Goal: Task Accomplishment & Management: Use online tool/utility

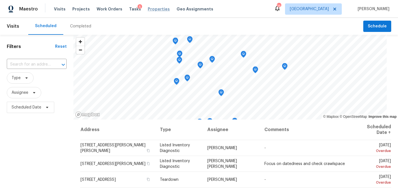
click at [148, 8] on span "Properties" at bounding box center [159, 9] width 22 height 6
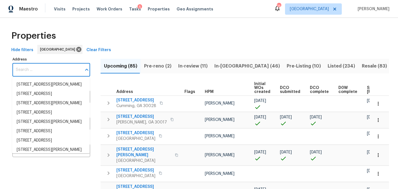
click at [36, 70] on input "Address" at bounding box center [46, 69] width 69 height 13
paste input "1945 Ledieu Rd, Roswell, GA 30075"
type input "1945 Ledieu Rd, Roswell, GA 30075"
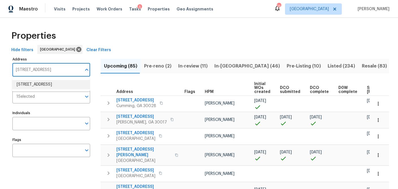
click at [42, 83] on li "1945 Ledieu Rd Roswell GA 30075" at bounding box center [51, 84] width 78 height 9
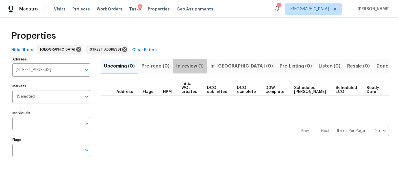
click at [188, 66] on span "In-review (1)" at bounding box center [189, 66] width 27 height 8
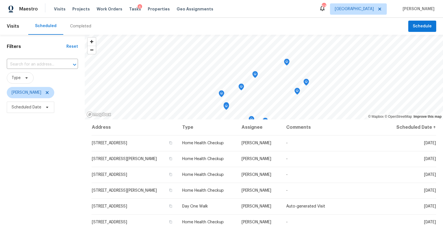
scroll to position [194, 0]
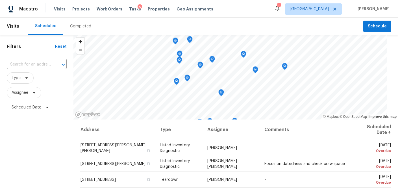
drag, startPoint x: 146, startPoint y: 9, endPoint x: 144, endPoint y: 14, distance: 5.1
click at [148, 9] on span "Properties" at bounding box center [159, 9] width 22 height 6
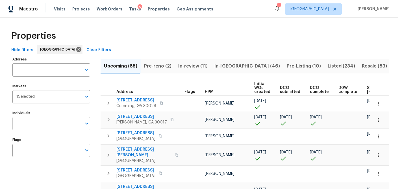
click at [27, 121] on input "Individuals" at bounding box center [46, 123] width 69 height 13
type input "tyler payne"
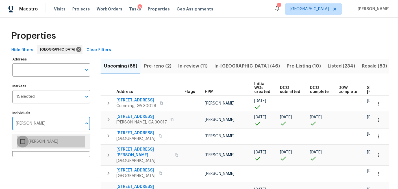
click at [21, 140] on input "checkbox" at bounding box center [23, 142] width 12 height 12
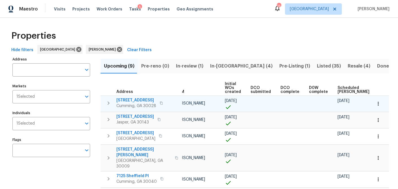
scroll to position [0, 71]
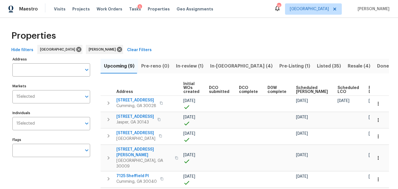
click at [369, 89] on span "Ready Date" at bounding box center [375, 90] width 12 height 8
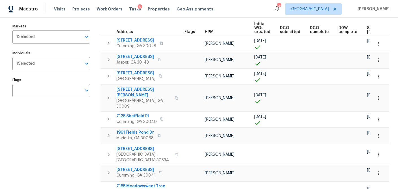
scroll to position [38, 0]
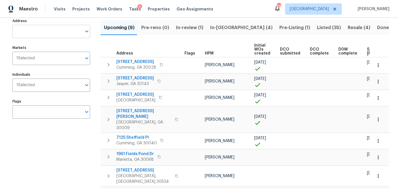
click at [32, 33] on input "Address" at bounding box center [46, 31] width 69 height 13
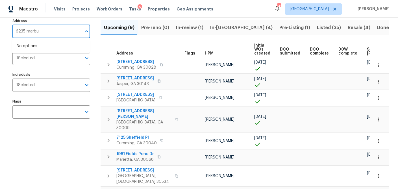
type input "6235 marbut"
click at [29, 51] on li "6235 Marbut Farms Trl Lithonia GA 30058" at bounding box center [51, 46] width 78 height 9
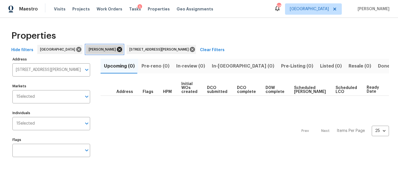
click at [116, 50] on icon at bounding box center [119, 49] width 6 height 6
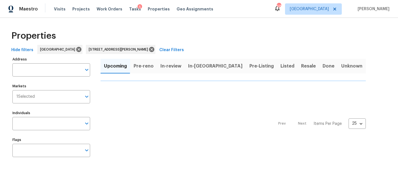
type input "6235 Marbut Farms Trl Lithonia GA 30058"
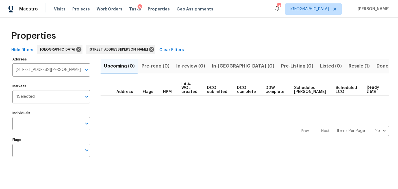
click at [349, 64] on span "Resale (1)" at bounding box center [359, 66] width 21 height 8
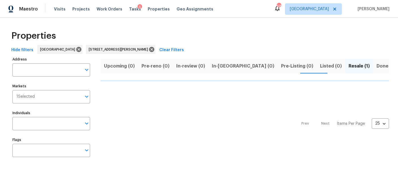
type input "6235 Marbut Farms Trl Lithonia GA 30058"
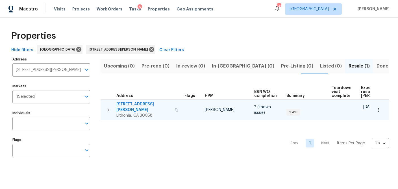
click at [107, 107] on icon "button" at bounding box center [108, 110] width 7 height 7
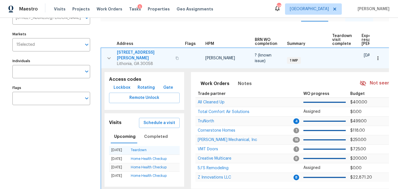
scroll to position [53, 0]
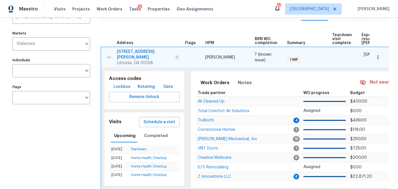
click at [123, 84] on span "Lockbox" at bounding box center [122, 86] width 17 height 7
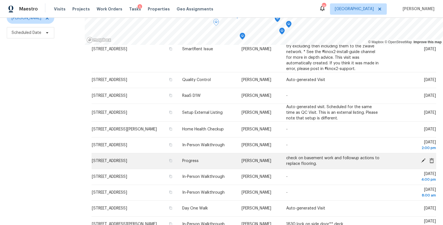
scroll to position [179, 0]
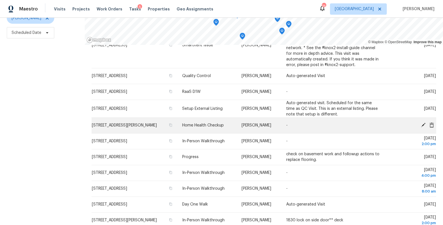
click at [422, 127] on icon at bounding box center [423, 125] width 5 height 5
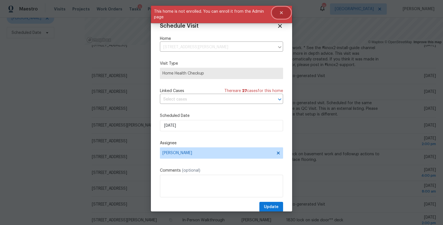
click at [284, 14] on button "Close" at bounding box center [281, 12] width 19 height 11
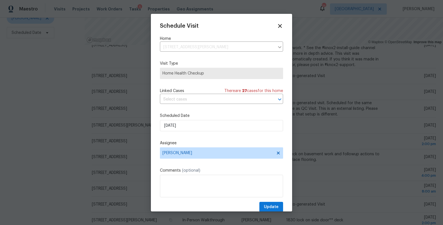
drag, startPoint x: 278, startPoint y: 24, endPoint x: 264, endPoint y: 44, distance: 24.8
click at [278, 24] on icon at bounding box center [280, 26] width 6 height 6
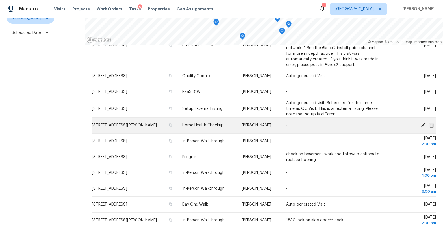
click at [433, 127] on icon at bounding box center [432, 124] width 5 height 5
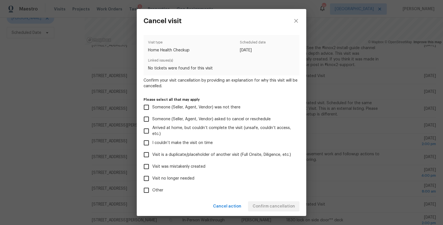
scroll to position [29, 0]
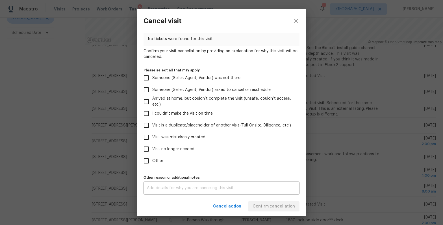
click at [147, 161] on input "Other" at bounding box center [146, 161] width 12 height 12
checkbox input "true"
click at [153, 186] on textarea at bounding box center [221, 188] width 149 height 4
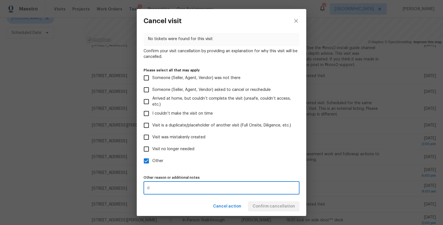
type textarea "d"
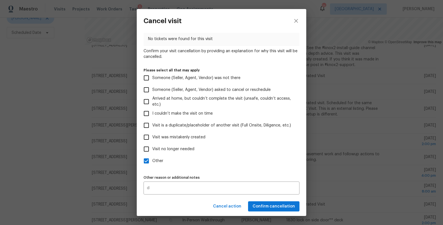
click at [207, 168] on div "Visit type Home Health Checkup Scheduled date 9/18/2025 Linked issues(s) No tic…" at bounding box center [222, 100] width 156 height 189
click at [274, 207] on span "Confirm cancellation" at bounding box center [274, 206] width 42 height 7
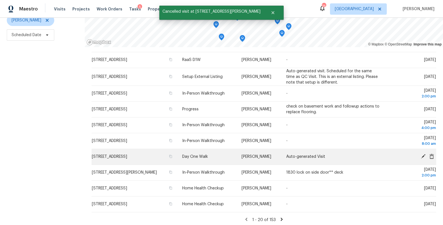
scroll to position [75, 0]
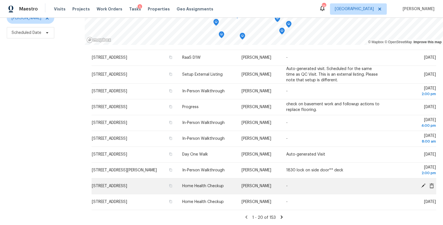
click at [423, 185] on icon at bounding box center [423, 186] width 5 height 5
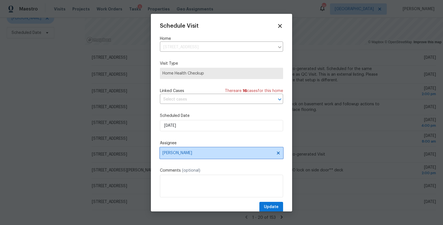
click at [210, 153] on span "Tyler Payne" at bounding box center [218, 153] width 111 height 5
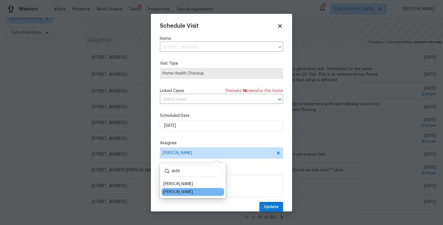
type input "anth"
click at [177, 191] on div "[PERSON_NAME]" at bounding box center [178, 192] width 30 height 6
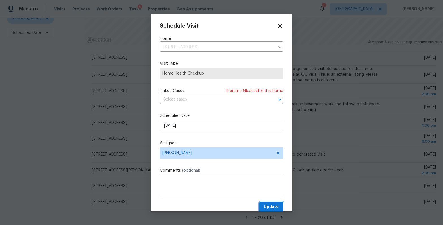
click at [269, 205] on span "Update" at bounding box center [271, 207] width 15 height 7
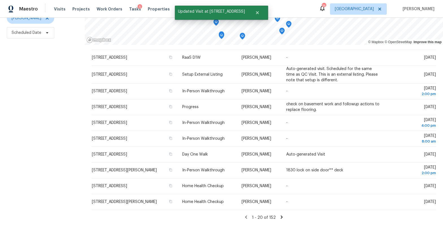
click at [281, 215] on icon at bounding box center [281, 217] width 5 height 5
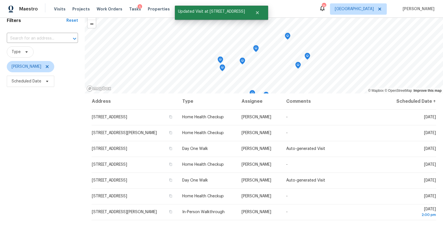
scroll to position [38, 0]
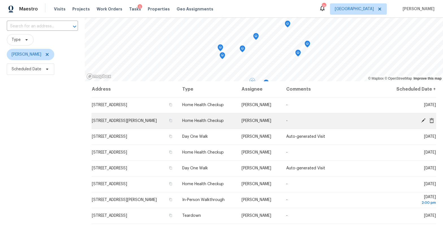
click at [422, 121] on icon at bounding box center [423, 120] width 5 height 5
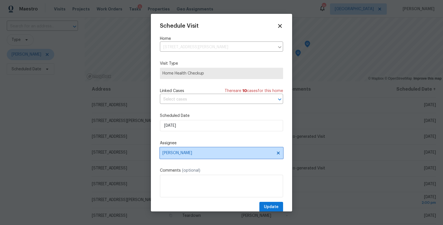
click at [205, 158] on span "Tyler Payne" at bounding box center [221, 153] width 123 height 11
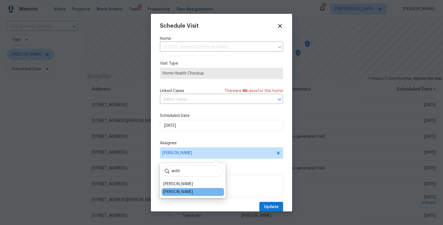
type input "anth"
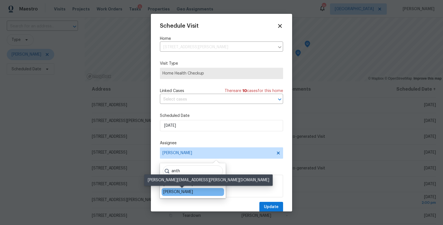
click at [183, 194] on div "[PERSON_NAME]" at bounding box center [178, 192] width 30 height 6
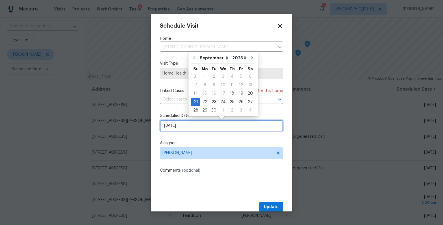
click at [182, 123] on input "9/21/2025" at bounding box center [221, 125] width 123 height 11
click at [238, 93] on div "19" at bounding box center [241, 94] width 9 height 8
type input "9/19/2025"
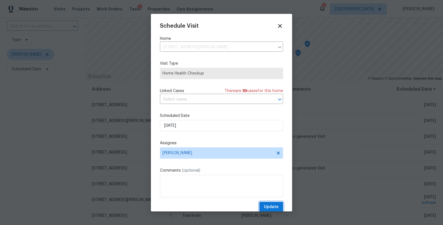
click at [273, 204] on span "Update" at bounding box center [271, 207] width 15 height 7
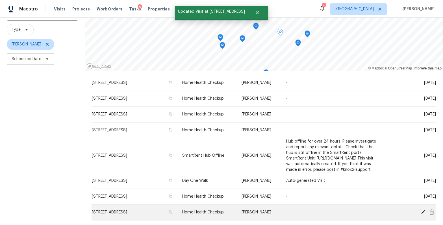
scroll to position [75, 0]
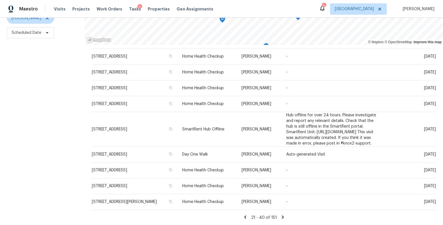
click at [246, 218] on icon at bounding box center [245, 217] width 2 height 3
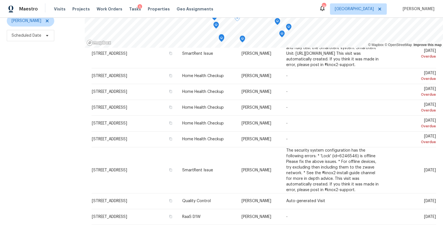
scroll to position [0, 0]
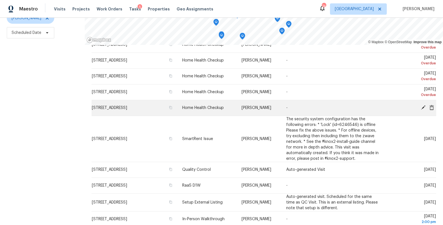
scroll to position [84, 0]
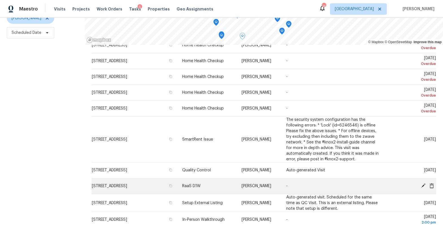
click at [421, 189] on icon at bounding box center [423, 185] width 5 height 5
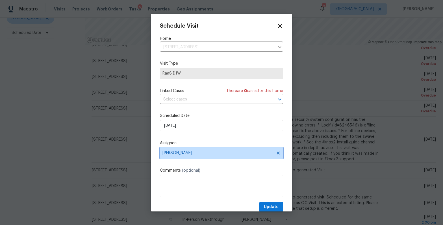
drag, startPoint x: 192, startPoint y: 153, endPoint x: 188, endPoint y: 153, distance: 4.0
click at [192, 153] on span "[PERSON_NAME]" at bounding box center [218, 153] width 111 height 5
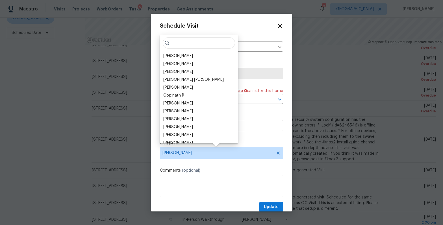
click at [186, 44] on input "search" at bounding box center [199, 42] width 72 height 11
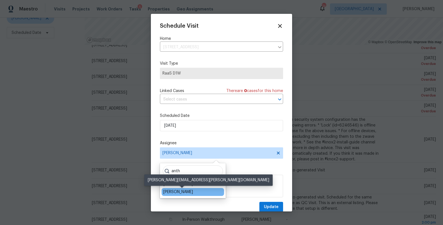
type input "anth"
click at [185, 193] on div "[PERSON_NAME]" at bounding box center [178, 192] width 30 height 6
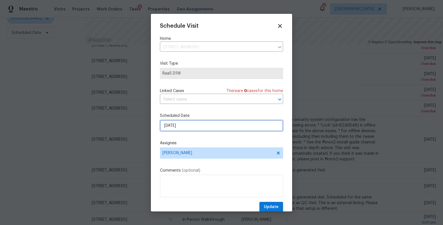
click at [179, 127] on input "9/18/2025" at bounding box center [221, 125] width 123 height 11
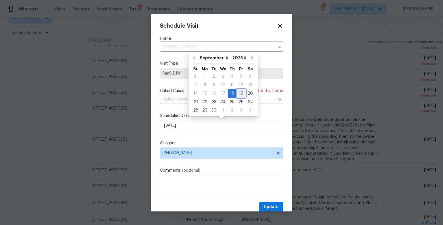
click at [237, 95] on div "19" at bounding box center [241, 94] width 9 height 8
type input "9/19/2025"
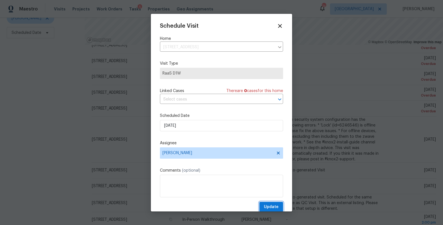
click at [273, 206] on span "Update" at bounding box center [271, 207] width 15 height 7
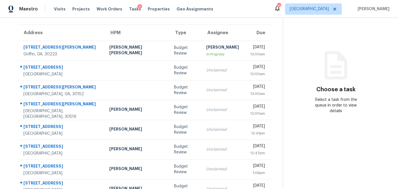
scroll to position [27, 0]
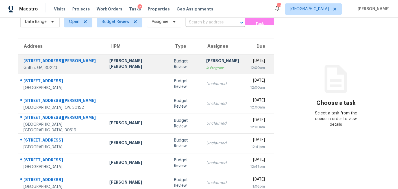
click at [119, 63] on div "[PERSON_NAME] [PERSON_NAME]" at bounding box center [137, 64] width 56 height 13
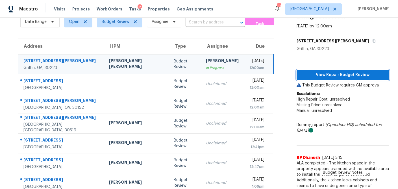
click at [326, 74] on span "View Repair Budget Review" at bounding box center [342, 75] width 83 height 7
click at [202, 63] on td "[PERSON_NAME] In Progress" at bounding box center [223, 64] width 42 height 20
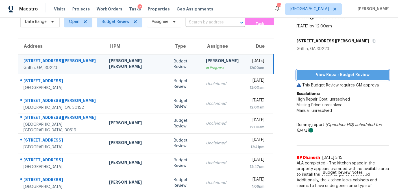
click at [332, 73] on span "View Repair Budget Review" at bounding box center [342, 75] width 83 height 7
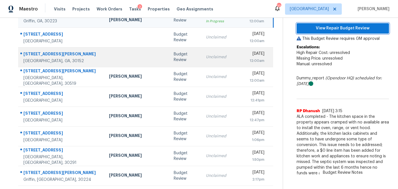
scroll to position [95, 0]
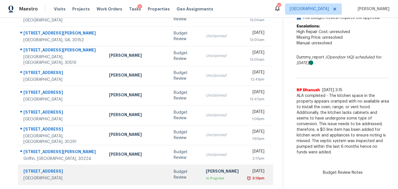
click at [206, 179] on div "In Progress" at bounding box center [222, 179] width 33 height 6
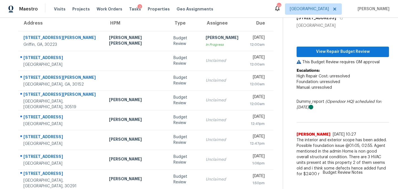
scroll to position [57, 0]
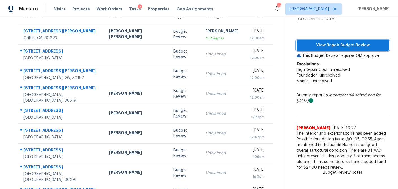
click at [306, 44] on span "View Repair Budget Review" at bounding box center [342, 45] width 83 height 7
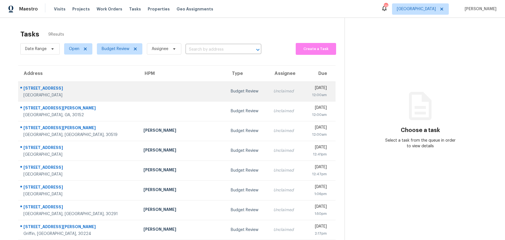
click at [178, 91] on td at bounding box center [183, 91] width 88 height 20
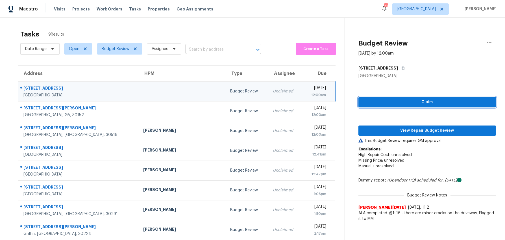
click at [422, 103] on span "Claim" at bounding box center [427, 102] width 129 height 7
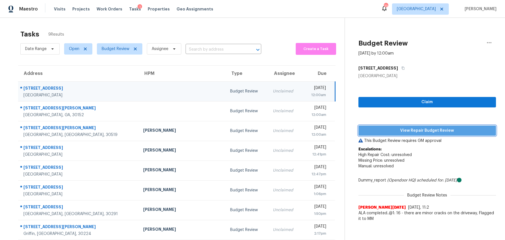
click at [411, 130] on span "View Repair Budget Review" at bounding box center [427, 130] width 129 height 7
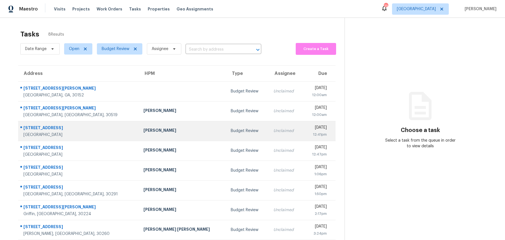
scroll to position [18, 0]
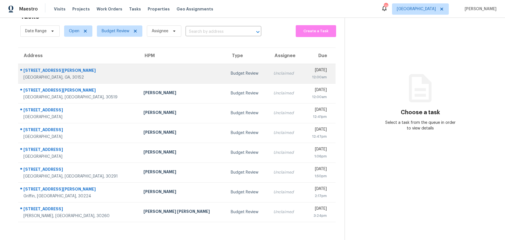
click at [226, 72] on td "Budget Review" at bounding box center [247, 74] width 43 height 20
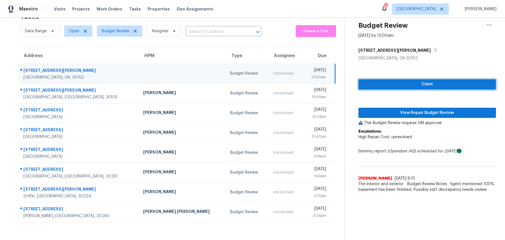
click at [394, 83] on span "Claim" at bounding box center [427, 84] width 129 height 7
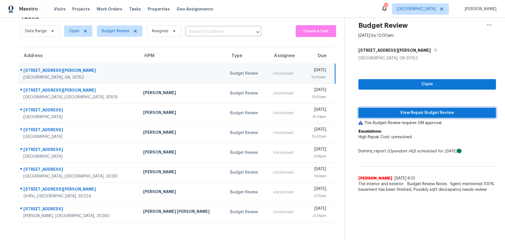
click at [393, 114] on span "View Repair Budget Review" at bounding box center [427, 112] width 129 height 7
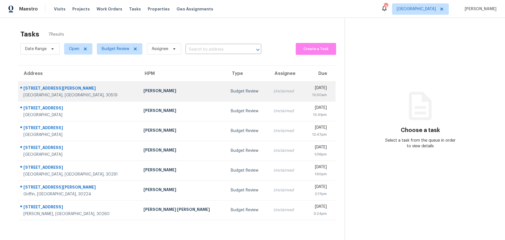
click at [269, 95] on td "Unclaimed" at bounding box center [286, 91] width 34 height 20
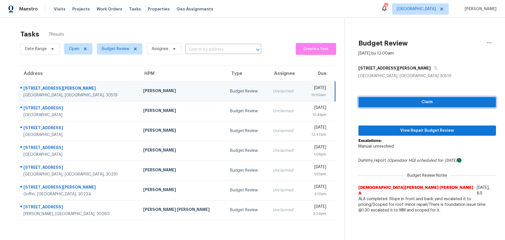
click at [402, 102] on span "Claim" at bounding box center [427, 102] width 129 height 7
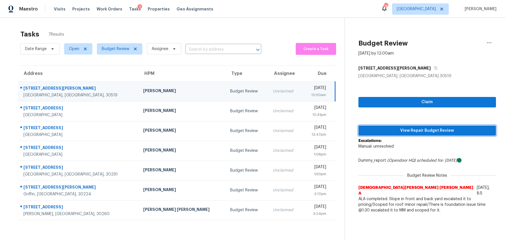
click at [403, 131] on span "View Repair Budget Review" at bounding box center [427, 130] width 129 height 7
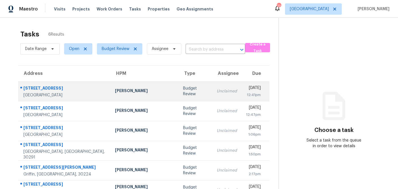
scroll to position [18, 0]
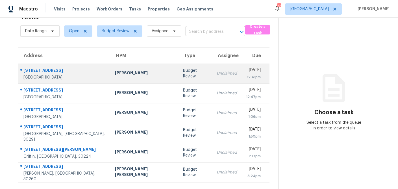
click at [212, 71] on td "Unclaimed" at bounding box center [226, 74] width 29 height 20
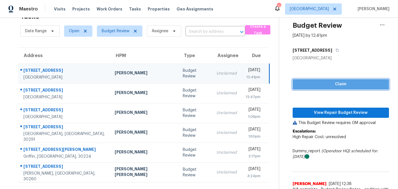
click at [338, 89] on button "Claim" at bounding box center [341, 84] width 96 height 10
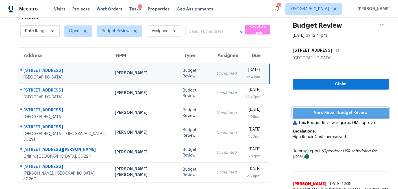
click at [333, 112] on span "View Repair Budget Review" at bounding box center [340, 112] width 87 height 7
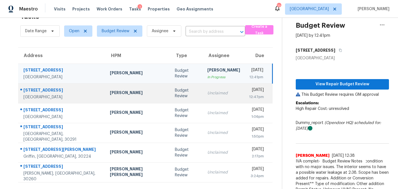
click at [203, 98] on td "Unclaimed" at bounding box center [224, 93] width 42 height 20
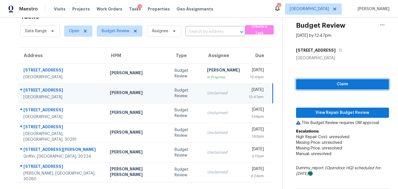
click at [304, 88] on button "Claim" at bounding box center [342, 84] width 93 height 10
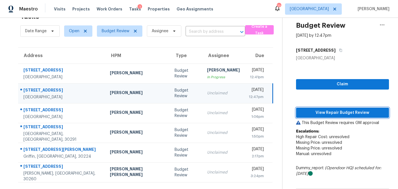
click at [305, 111] on span "View Repair Budget Review" at bounding box center [343, 112] width 84 height 7
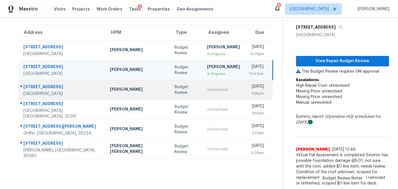
click at [175, 95] on div "Budget Review" at bounding box center [186, 89] width 23 height 11
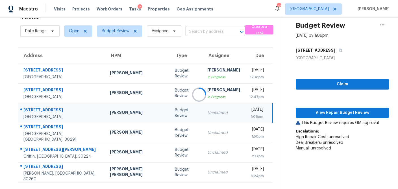
scroll to position [41, 0]
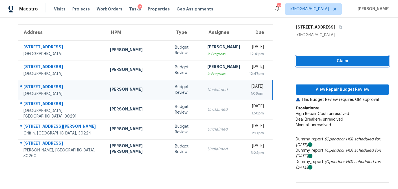
click at [328, 64] on span "Claim" at bounding box center [343, 61] width 84 height 7
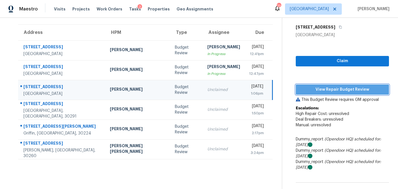
click at [317, 92] on span "View Repair Budget Review" at bounding box center [343, 89] width 84 height 7
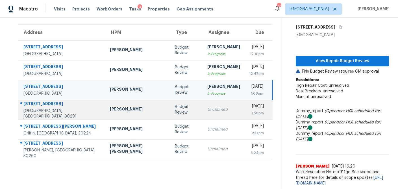
click at [175, 111] on div "Budget Review" at bounding box center [186, 109] width 23 height 11
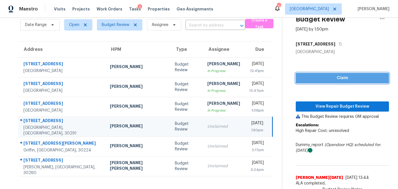
click at [321, 80] on span "Claim" at bounding box center [343, 78] width 84 height 7
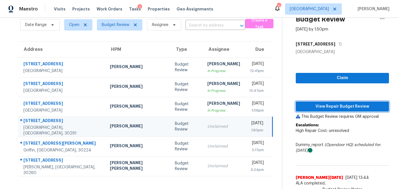
click at [317, 104] on span "View Repair Budget Review" at bounding box center [343, 106] width 84 height 7
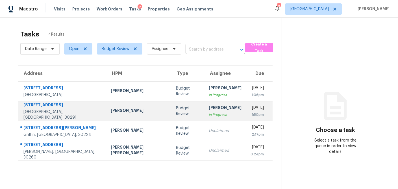
click at [112, 115] on td "[PERSON_NAME]" at bounding box center [138, 111] width 65 height 20
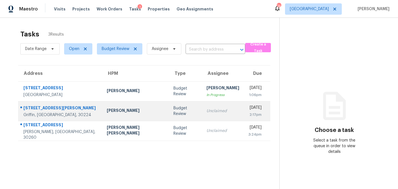
click at [107, 114] on div "[PERSON_NAME]" at bounding box center [136, 111] width 58 height 7
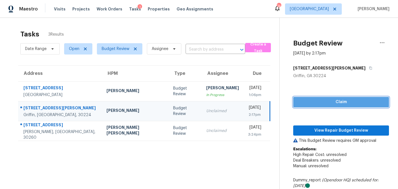
click at [314, 105] on span "Claim" at bounding box center [341, 102] width 87 height 7
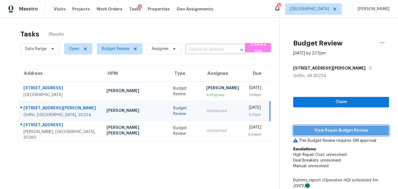
click at [312, 131] on span "View Repair Budget Review" at bounding box center [341, 130] width 87 height 7
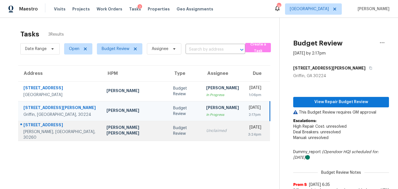
click at [126, 133] on div "[PERSON_NAME] [PERSON_NAME]" at bounding box center [136, 131] width 58 height 13
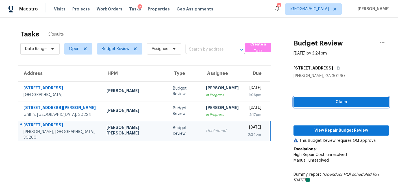
click at [315, 106] on button "Claim" at bounding box center [342, 102] width 96 height 10
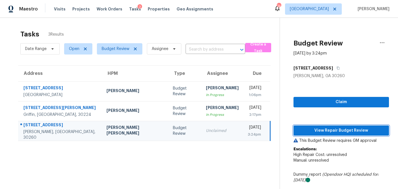
click at [307, 134] on span "View Repair Budget Review" at bounding box center [341, 130] width 87 height 7
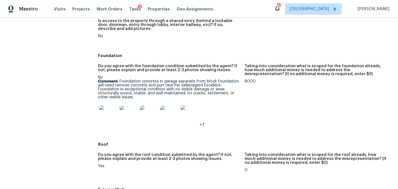
scroll to position [131, 0]
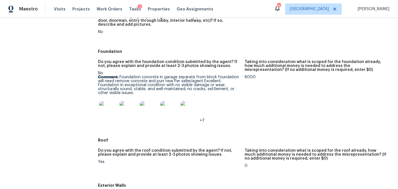
click at [165, 85] on p "Comment: Foundation concrete in garage separate from block foundation will need…" at bounding box center [169, 85] width 142 height 20
drag, startPoint x: 137, startPoint y: 93, endPoint x: 97, endPoint y: 78, distance: 42.8
copy p "Comment: Foundation concrete in garage separate from block foundation will need…"
click at [116, 111] on img at bounding box center [108, 110] width 18 height 18
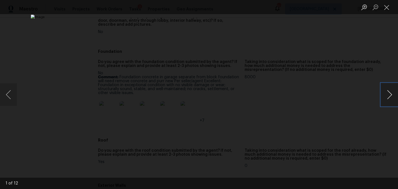
click at [388, 91] on button "Next image" at bounding box center [389, 94] width 17 height 23
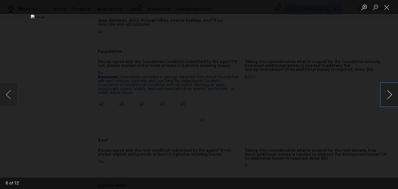
click at [388, 91] on button "Next image" at bounding box center [389, 94] width 17 height 23
click at [389, 95] on button "Next image" at bounding box center [389, 94] width 17 height 23
click at [388, 8] on button "Close lightbox" at bounding box center [386, 7] width 11 height 10
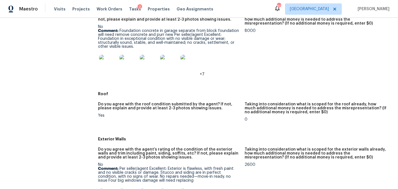
scroll to position [170, 0]
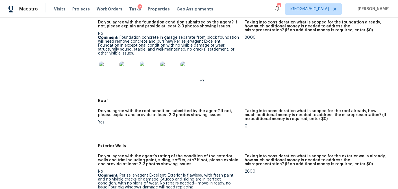
drag, startPoint x: 150, startPoint y: 40, endPoint x: 145, endPoint y: 40, distance: 4.8
click at [150, 40] on p "Comment: Foundation concrete in garage separate from block foundation will need…" at bounding box center [169, 46] width 142 height 20
drag, startPoint x: 145, startPoint y: 40, endPoint x: 141, endPoint y: 40, distance: 3.7
click at [145, 40] on p "Comment: Foundation concrete in garage separate from block foundation will need…" at bounding box center [169, 46] width 142 height 20
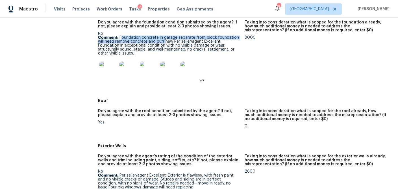
drag, startPoint x: 120, startPoint y: 38, endPoint x: 164, endPoint y: 43, distance: 44.4
click at [164, 43] on p "Comment: Foundation concrete in garage separate from block foundation will need…" at bounding box center [169, 46] width 142 height 20
copy p "Foundation concrete in garage separate from block foundation will need remove c…"
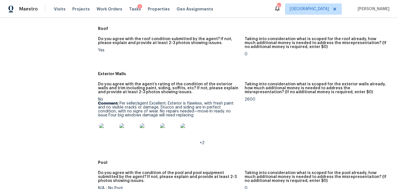
scroll to position [242, 0]
click at [140, 117] on p "Comment: Per seller/agent Excellent: Exterior is flawless, with fresh paint and…" at bounding box center [169, 110] width 142 height 16
drag, startPoint x: 169, startPoint y: 116, endPoint x: 99, endPoint y: 115, distance: 70.4
click at [99, 115] on p "Comment: Per seller/agent Excellent: Exterior is flawless, with fresh paint and…" at bounding box center [169, 110] width 142 height 16
copy p "windows damage will need replacing"
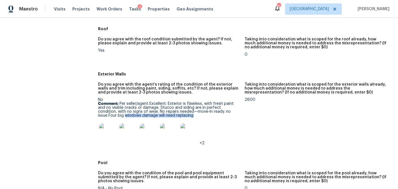
click at [109, 138] on img at bounding box center [108, 133] width 18 height 18
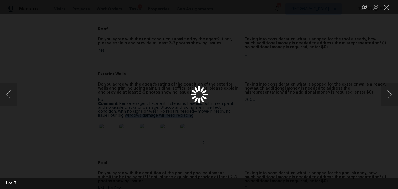
click at [109, 138] on div "Lightbox" at bounding box center [199, 94] width 398 height 189
click at [391, 96] on button "Next image" at bounding box center [389, 94] width 17 height 23
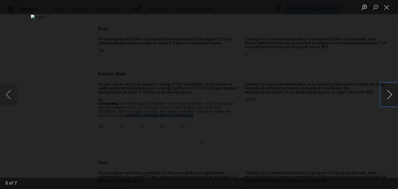
click at [391, 96] on button "Next image" at bounding box center [389, 94] width 17 height 23
click at [386, 7] on button "Close lightbox" at bounding box center [386, 7] width 11 height 10
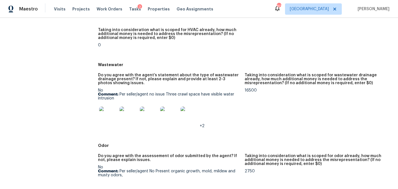
scroll to position [467, 0]
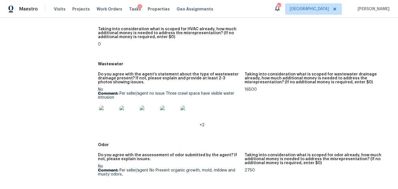
click at [104, 115] on img at bounding box center [108, 115] width 18 height 18
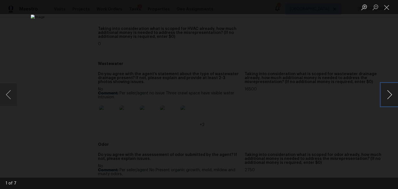
click at [386, 98] on button "Next image" at bounding box center [389, 94] width 17 height 23
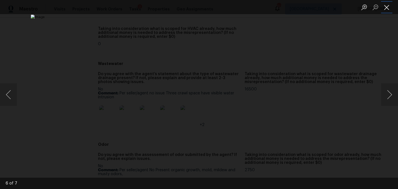
click at [386, 8] on button "Close lightbox" at bounding box center [386, 7] width 11 height 10
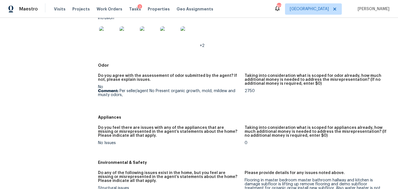
scroll to position [547, 0]
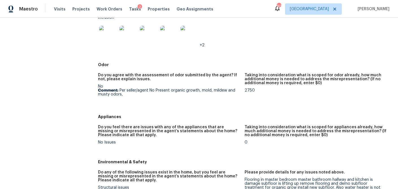
click at [154, 92] on p "Comment: Per seller/agent No Present organic growth, mold, mildew and musty odo…" at bounding box center [169, 92] width 142 height 8
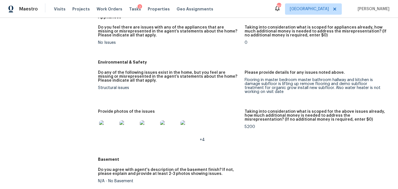
scroll to position [652, 0]
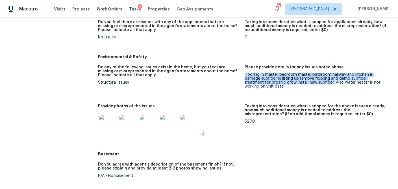
drag, startPoint x: 299, startPoint y: 82, endPoint x: 245, endPoint y: 76, distance: 54.0
click at [245, 76] on div "Flooring in master bedroom master bathroom hallway and kitchen is damage subflo…" at bounding box center [316, 81] width 142 height 16
copy div "Flooring in master bedroom master bathroom hallway and kitchen is damage subflo…"
click at [111, 127] on img at bounding box center [108, 124] width 18 height 18
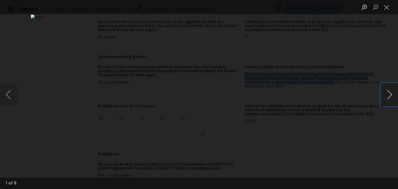
click at [387, 96] on button "Next image" at bounding box center [389, 94] width 17 height 23
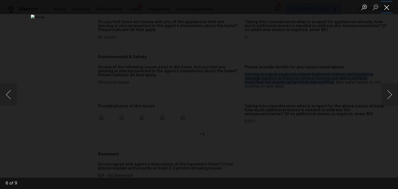
click at [390, 7] on button "Close lightbox" at bounding box center [386, 7] width 11 height 10
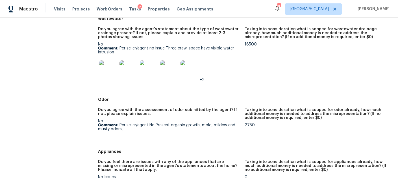
scroll to position [514, 0]
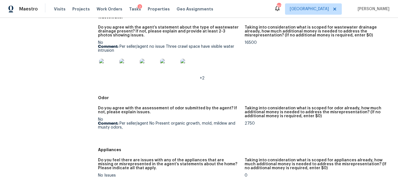
click at [113, 72] on img at bounding box center [108, 68] width 18 height 18
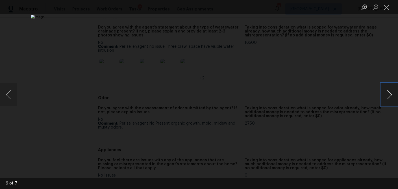
click at [389, 96] on button "Next image" at bounding box center [389, 94] width 17 height 23
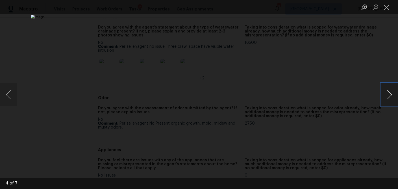
click at [389, 96] on button "Next image" at bounding box center [389, 94] width 17 height 23
click at [388, 9] on button "Close lightbox" at bounding box center [386, 7] width 11 height 10
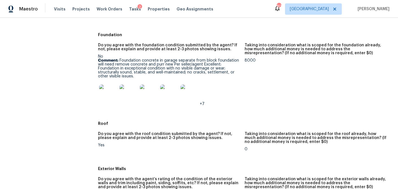
scroll to position [0, 0]
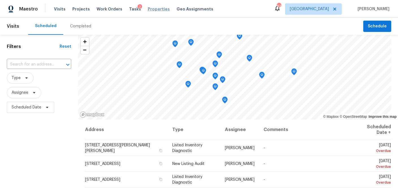
click at [152, 11] on span "Properties" at bounding box center [159, 9] width 22 height 6
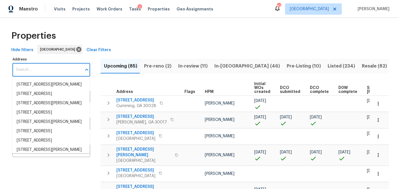
click at [38, 71] on input "Address" at bounding box center [46, 69] width 69 height 13
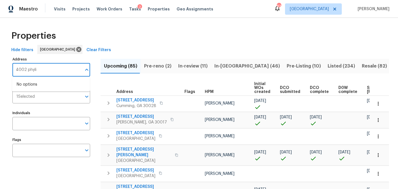
type input "4002 [PERSON_NAME]"
drag, startPoint x: 40, startPoint y: 70, endPoint x: 9, endPoint y: 70, distance: 31.1
click at [46, 70] on input "4002 [PERSON_NAME]" at bounding box center [46, 69] width 69 height 13
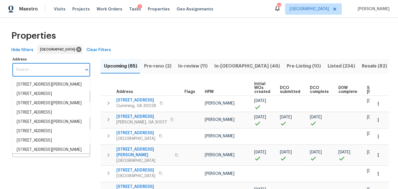
click at [36, 70] on input "Address" at bounding box center [46, 69] width 69 height 13
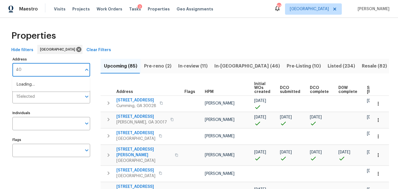
type input "4"
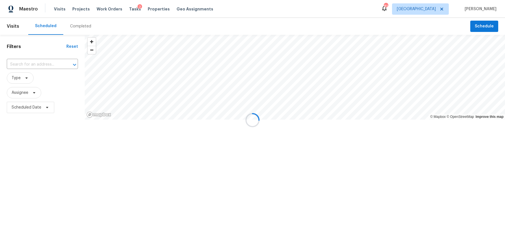
click at [82, 26] on div at bounding box center [252, 120] width 505 height 240
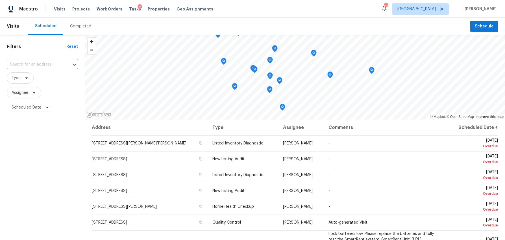
click at [77, 27] on div "Completed" at bounding box center [80, 26] width 21 height 6
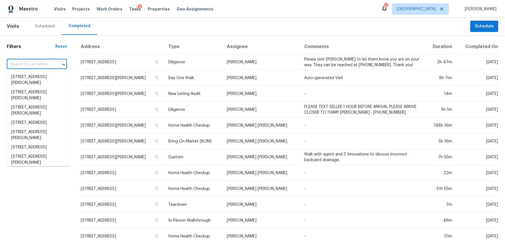
click at [26, 64] on input "text" at bounding box center [29, 64] width 44 height 9
paste input "[STREET_ADDRESS][PERSON_NAME]"
type input "[STREET_ADDRESS][PERSON_NAME]"
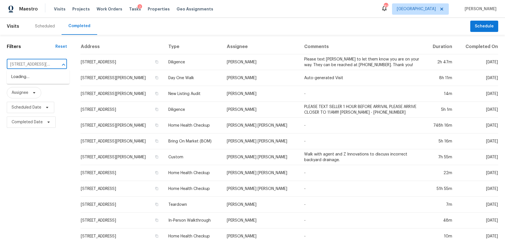
scroll to position [0, 20]
click at [30, 79] on li "4002 Phylis Pl, Decatur, GA 30035" at bounding box center [38, 79] width 63 height 15
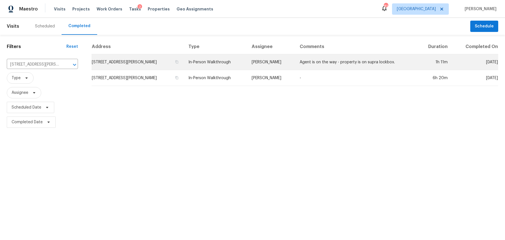
click at [130, 62] on td "4002 Phylis Pl, Decatur, GA 30035" at bounding box center [138, 62] width 92 height 16
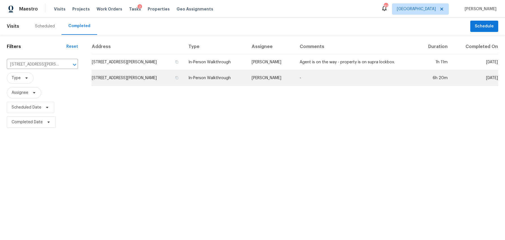
click at [137, 78] on td "4002 Phylis Pl, Decatur, GA 30035" at bounding box center [138, 78] width 92 height 16
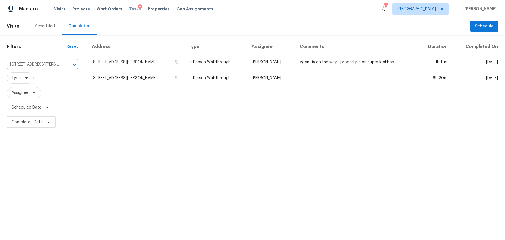
click at [129, 9] on span "Tasks" at bounding box center [135, 9] width 12 height 4
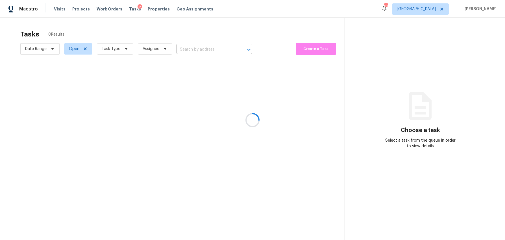
click at [122, 51] on div at bounding box center [252, 120] width 505 height 240
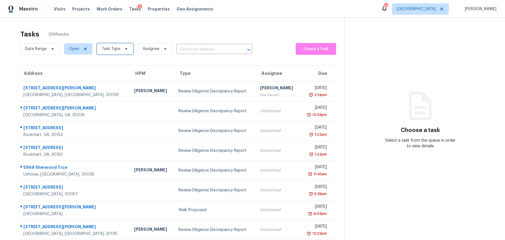
click at [124, 49] on icon at bounding box center [126, 49] width 5 height 5
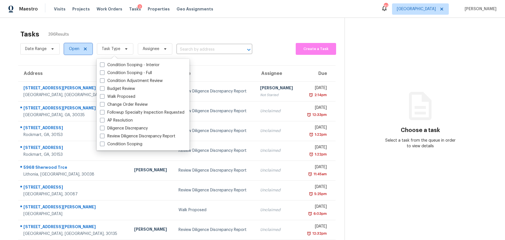
click at [88, 49] on span "Open" at bounding box center [78, 48] width 28 height 11
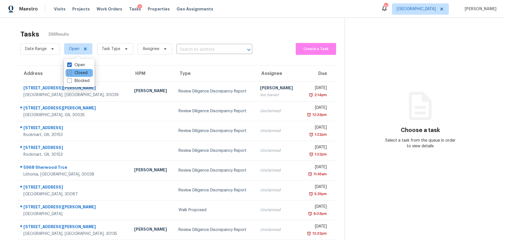
click at [67, 75] on label "Closed" at bounding box center [77, 73] width 20 height 6
click at [67, 74] on input "Closed" at bounding box center [69, 72] width 4 height 4
checkbox input "true"
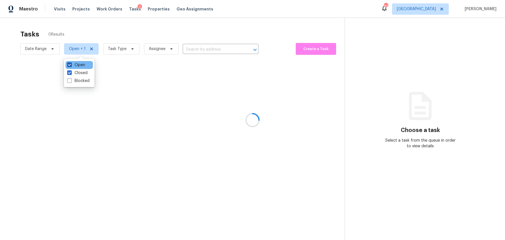
click at [71, 66] on span at bounding box center [69, 64] width 5 height 5
click at [71, 66] on input "Open" at bounding box center [69, 64] width 4 height 4
checkbox input "false"
click at [115, 33] on div at bounding box center [252, 120] width 505 height 240
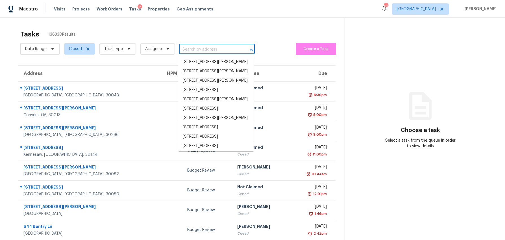
click at [185, 48] on input "text" at bounding box center [209, 49] width 60 height 9
paste input "4002 Phylis Pl, Decatur, GA 30035"
type input "4002 Phylis Pl, Decatur, GA 30035"
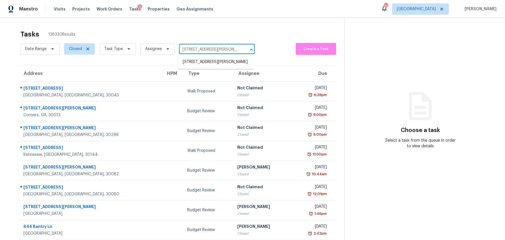
scroll to position [0, 7]
click at [198, 65] on li "4002 Phylis Pl, Decatur, GA 30035" at bounding box center [216, 61] width 76 height 9
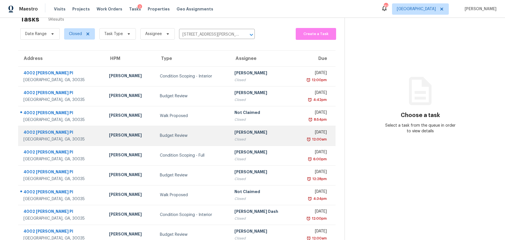
scroll to position [24, 0]
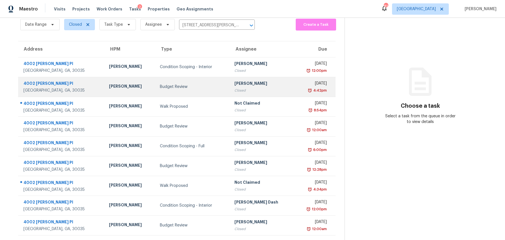
click at [160, 87] on div "Budget Review" at bounding box center [193, 87] width 66 height 6
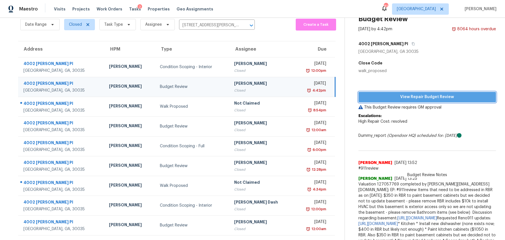
click at [421, 98] on span "View Repair Budget Review" at bounding box center [427, 97] width 129 height 7
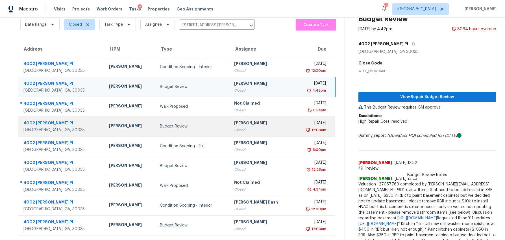
click at [230, 125] on td "Anthony Gouldthorp Closed" at bounding box center [262, 126] width 64 height 20
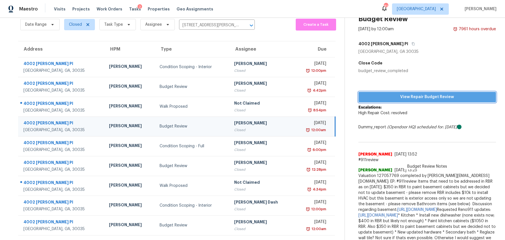
click at [401, 97] on span "View Repair Budget Review" at bounding box center [427, 97] width 129 height 7
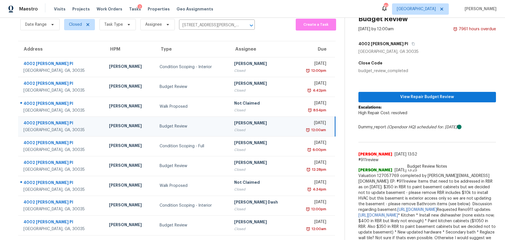
scroll to position [37, 0]
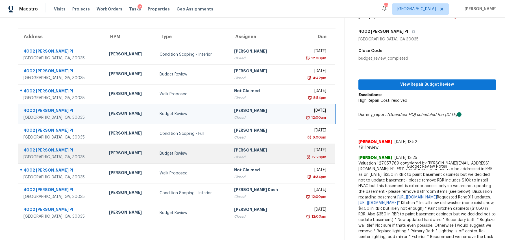
click at [173, 159] on td "Budget Review" at bounding box center [192, 154] width 74 height 20
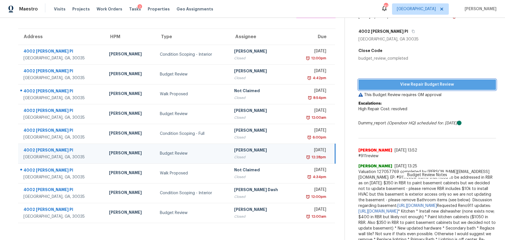
drag, startPoint x: 427, startPoint y: 84, endPoint x: 422, endPoint y: 88, distance: 6.4
click at [427, 84] on span "View Repair Budget Review" at bounding box center [427, 84] width 129 height 7
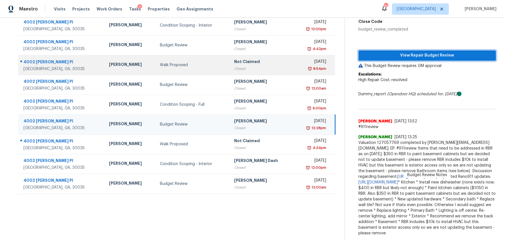
scroll to position [67, 0]
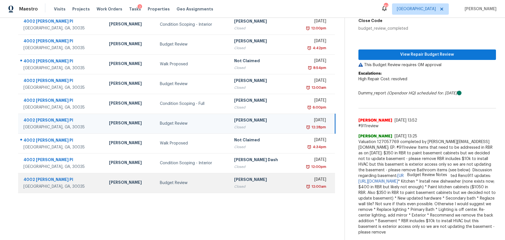
click at [155, 186] on td "Budget Review" at bounding box center [192, 183] width 75 height 20
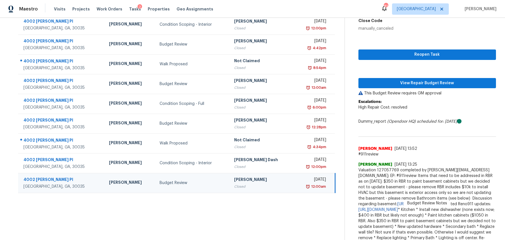
click at [123, 186] on td "Juan Lozano" at bounding box center [130, 183] width 51 height 20
click at [405, 83] on span "View Repair Budget Review" at bounding box center [427, 83] width 129 height 7
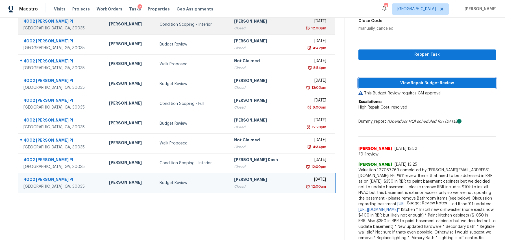
scroll to position [0, 0]
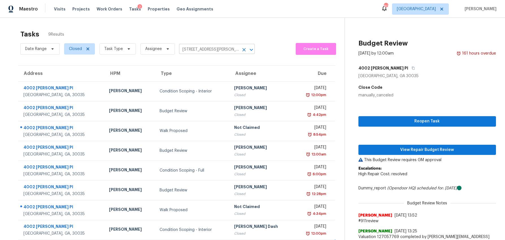
click at [215, 47] on input "4002 Phylis Pl, Decatur, GA 30035" at bounding box center [209, 49] width 60 height 9
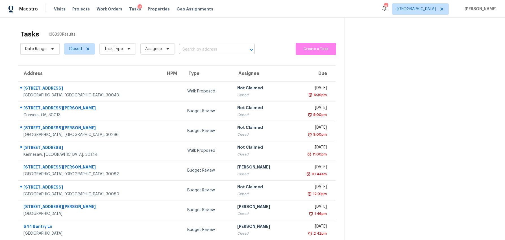
click at [191, 49] on input "text" at bounding box center [209, 49] width 60 height 9
type input "208 wyndham woods"
click at [219, 34] on div "Tasks 138330 Results" at bounding box center [182, 34] width 325 height 15
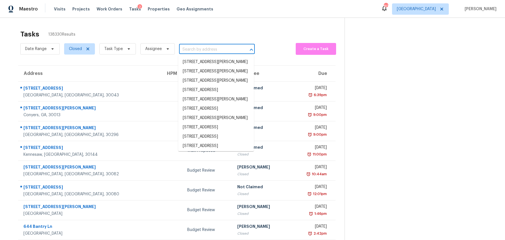
click at [199, 48] on input "text" at bounding box center [209, 49] width 60 height 9
paste input "208 Wyndham Woods Trl, Powder Springs, GA 30127"
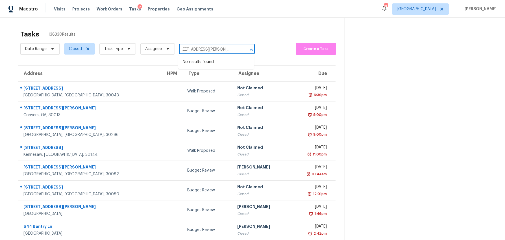
type input "208 Wyndham Woods Trl, Powder Springs, GA 30127"
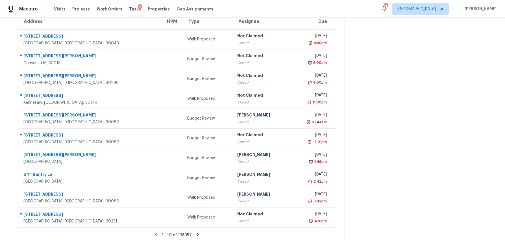
scroll to position [55, 0]
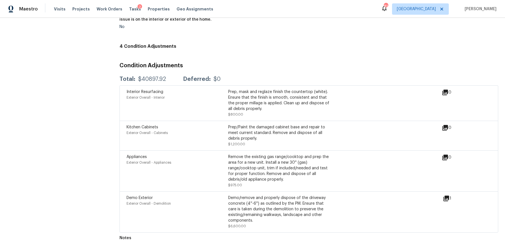
scroll to position [1508, 0]
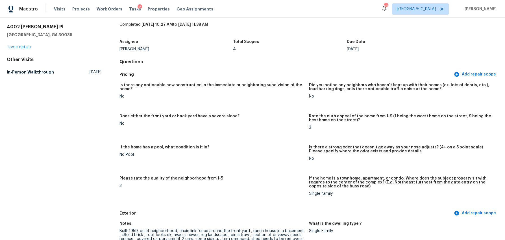
scroll to position [0, 0]
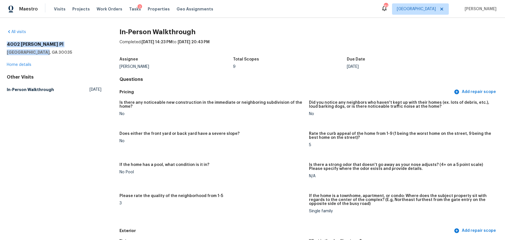
drag, startPoint x: 45, startPoint y: 54, endPoint x: 5, endPoint y: 44, distance: 41.1
click at [5, 44] on div "All visits 4002 [PERSON_NAME] Pl [GEOGRAPHIC_DATA] Home details Other Visits In…" at bounding box center [252, 129] width 505 height 222
copy div "[STREET_ADDRESS][PERSON_NAME]"
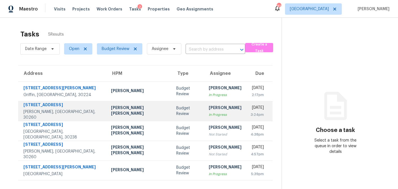
scroll to position [18, 0]
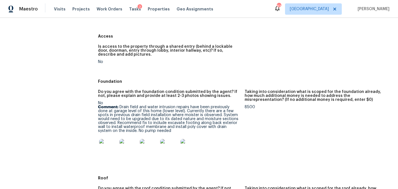
scroll to position [106, 0]
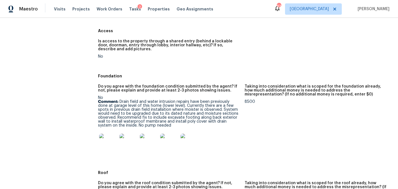
click at [107, 142] on img at bounding box center [108, 143] width 18 height 18
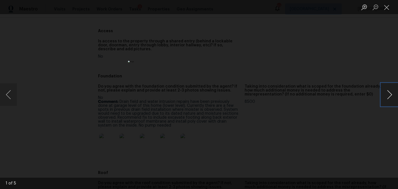
click at [387, 98] on button "Next image" at bounding box center [389, 94] width 17 height 23
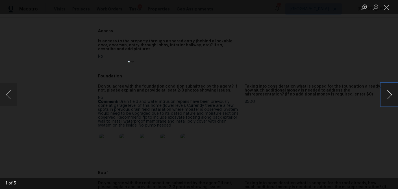
click at [387, 98] on button "Next image" at bounding box center [389, 94] width 17 height 23
click at [389, 93] on button "Next image" at bounding box center [389, 94] width 17 height 23
click at [392, 89] on button "Next image" at bounding box center [389, 94] width 17 height 23
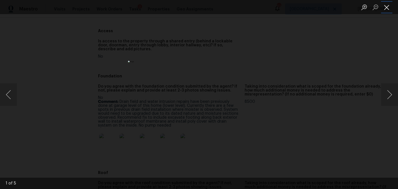
click at [387, 7] on button "Close lightbox" at bounding box center [386, 7] width 11 height 10
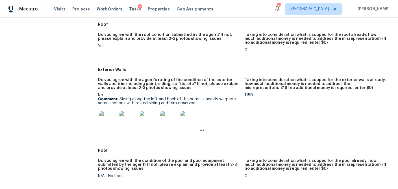
scroll to position [255, 0]
click at [109, 124] on img at bounding box center [108, 120] width 18 height 18
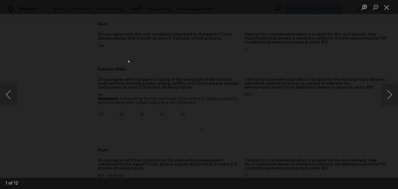
click at [389, 13] on li "Lightbox" at bounding box center [386, 7] width 11 height 14
click at [388, 10] on button "Close lightbox" at bounding box center [386, 7] width 11 height 10
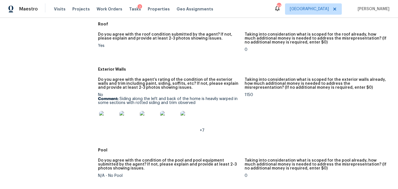
click at [106, 120] on img at bounding box center [108, 120] width 18 height 18
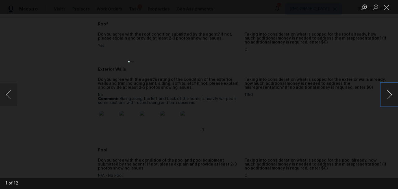
click at [386, 96] on button "Next image" at bounding box center [389, 94] width 17 height 23
click at [387, 8] on button "Close lightbox" at bounding box center [386, 7] width 11 height 10
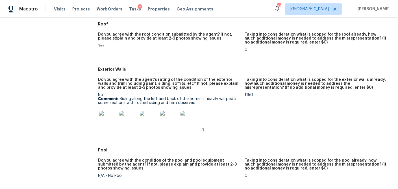
drag, startPoint x: 174, startPoint y: 97, endPoint x: 184, endPoint y: 100, distance: 10.4
click at [174, 97] on div "No Comment: [PERSON_NAME] along the left and back of the home is heavily warped…" at bounding box center [169, 113] width 142 height 40
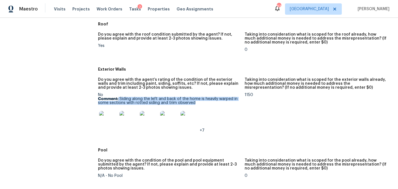
drag, startPoint x: 168, startPoint y: 100, endPoint x: 118, endPoint y: 99, distance: 50.3
click at [118, 99] on p "Comment: [PERSON_NAME] along the left and back of the home is heavily warped in…" at bounding box center [169, 101] width 142 height 8
copy p "Siding along the left and back of the home is heavily warped in some sections w…"
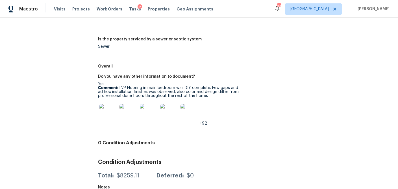
scroll to position [889, 0]
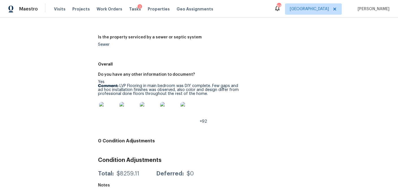
click at [113, 111] on img at bounding box center [108, 111] width 18 height 18
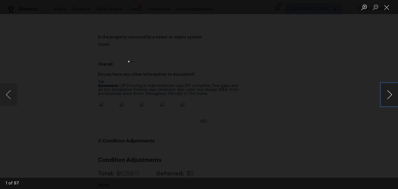
click at [388, 97] on button "Next image" at bounding box center [389, 94] width 17 height 23
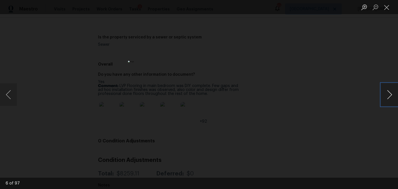
click at [388, 97] on button "Next image" at bounding box center [389, 94] width 17 height 23
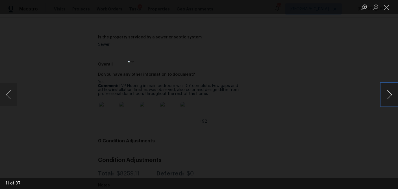
click at [388, 97] on button "Next image" at bounding box center [389, 94] width 17 height 23
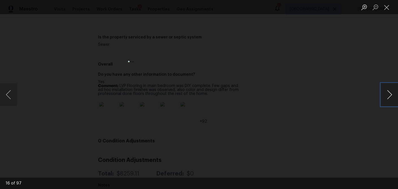
click at [388, 97] on button "Next image" at bounding box center [389, 94] width 17 height 23
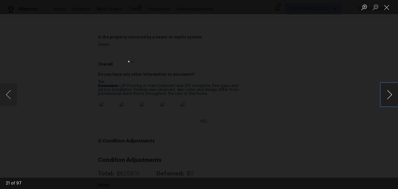
click at [388, 97] on button "Next image" at bounding box center [389, 94] width 17 height 23
click at [386, 100] on button "Next image" at bounding box center [389, 94] width 17 height 23
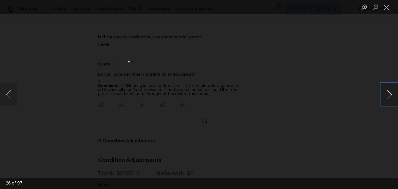
click at [386, 100] on button "Next image" at bounding box center [389, 94] width 17 height 23
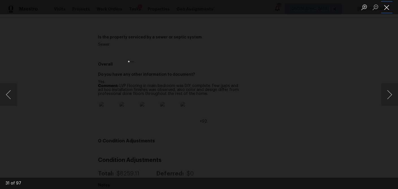
click at [387, 10] on button "Close lightbox" at bounding box center [386, 7] width 11 height 10
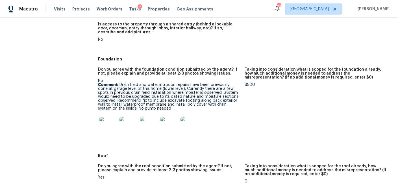
scroll to position [122, 0]
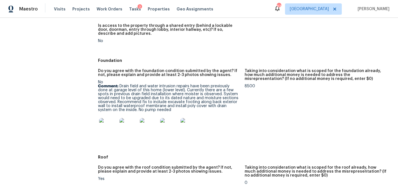
click at [107, 133] on img at bounding box center [108, 127] width 18 height 18
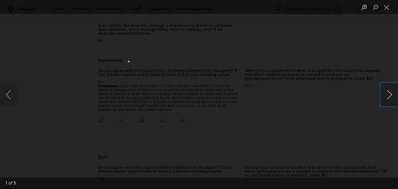
click at [386, 98] on button "Next image" at bounding box center [389, 94] width 17 height 23
click at [387, 98] on button "Next image" at bounding box center [389, 94] width 17 height 23
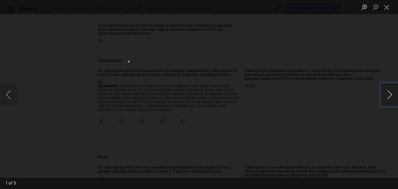
click at [387, 98] on button "Next image" at bounding box center [389, 94] width 17 height 23
click at [14, 97] on button "Previous image" at bounding box center [8, 94] width 17 height 23
click at [388, 6] on button "Close lightbox" at bounding box center [386, 7] width 11 height 10
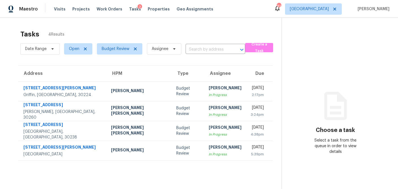
scroll to position [18, 0]
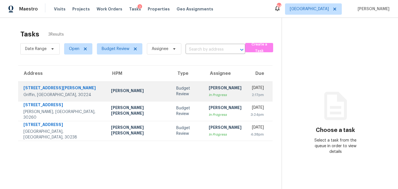
click at [112, 98] on td "[PERSON_NAME]" at bounding box center [139, 91] width 65 height 20
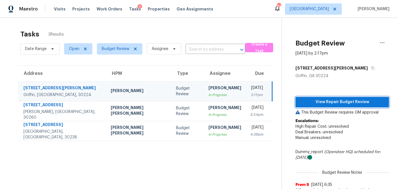
click at [306, 99] on span "View Repair Budget Review" at bounding box center [342, 102] width 85 height 7
